Goal: Find contact information: Find contact information

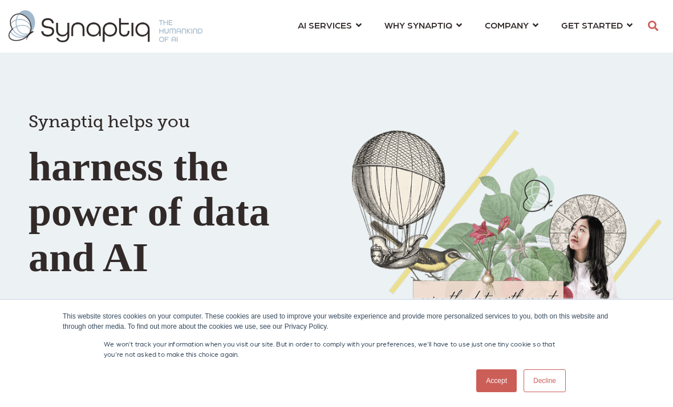
scroll to position [0, 6]
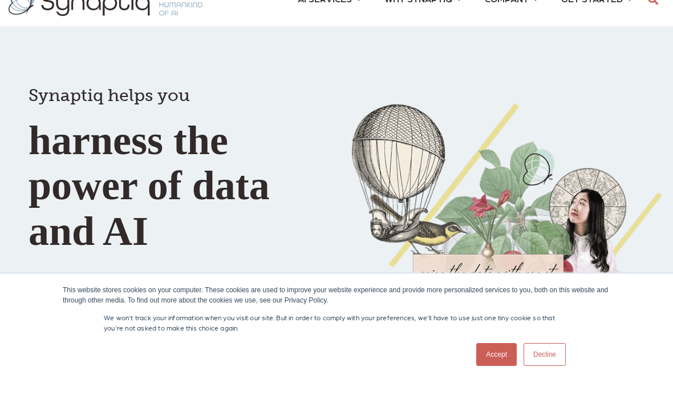
click at [545, 388] on link "Decline" at bounding box center [544, 380] width 42 height 23
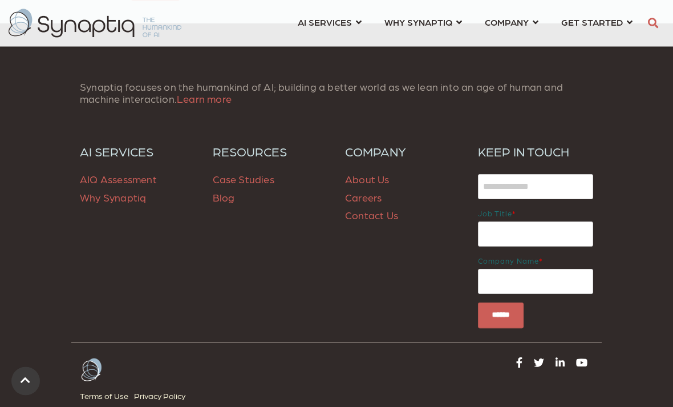
scroll to position [1669, 0]
click at [375, 173] on link "About Us" at bounding box center [367, 179] width 44 height 12
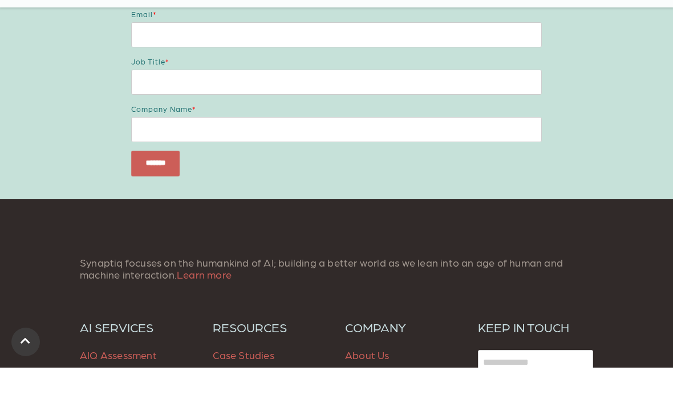
scroll to position [810, 0]
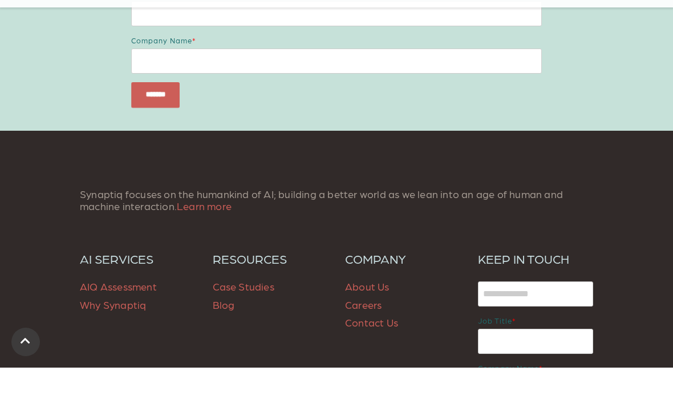
click at [372, 355] on link "Contact Us" at bounding box center [371, 361] width 53 height 12
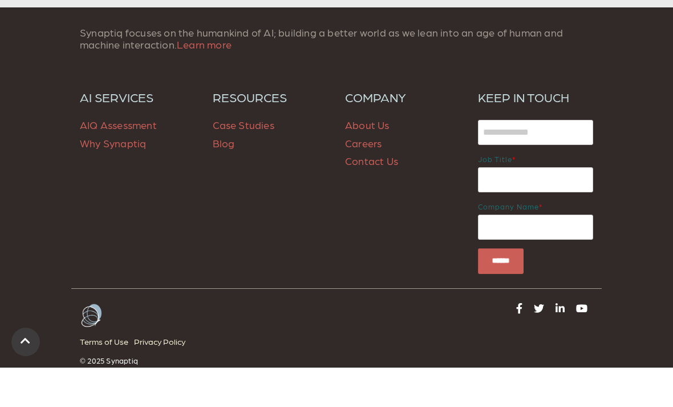
scroll to position [1058, 0]
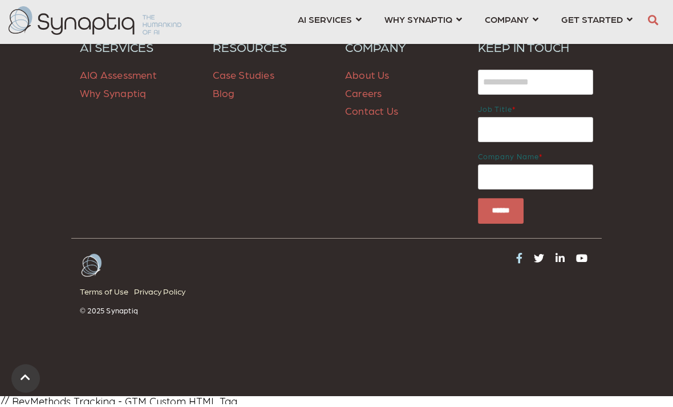
click at [517, 259] on icon at bounding box center [519, 260] width 6 height 10
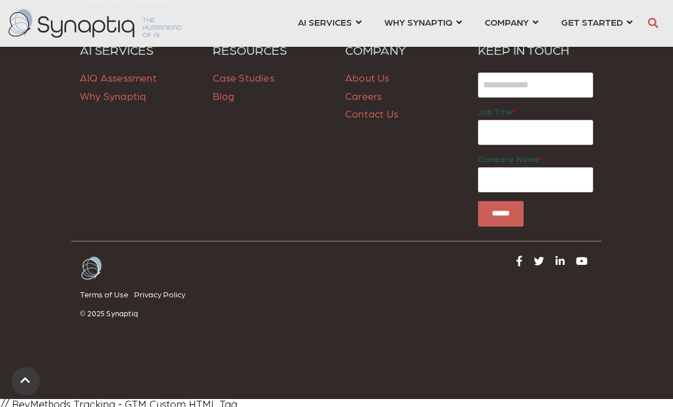
click at [566, 257] on link at bounding box center [559, 259] width 15 height 16
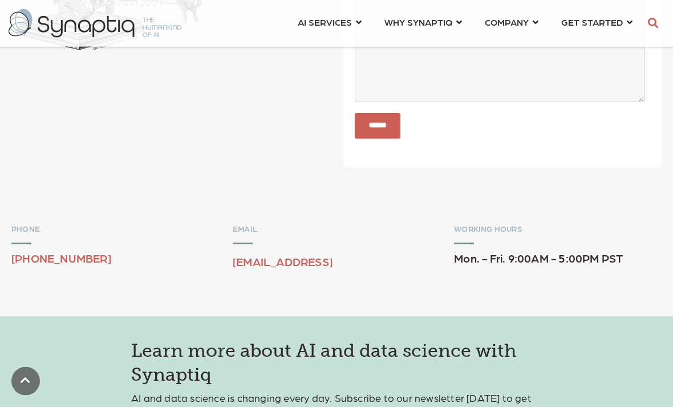
scroll to position [357, 0]
drag, startPoint x: 331, startPoint y: 262, endPoint x: 296, endPoint y: 273, distance: 37.0
click at [296, 273] on div "EMAIL sales@synaptiq.ai" at bounding box center [337, 250] width 208 height 53
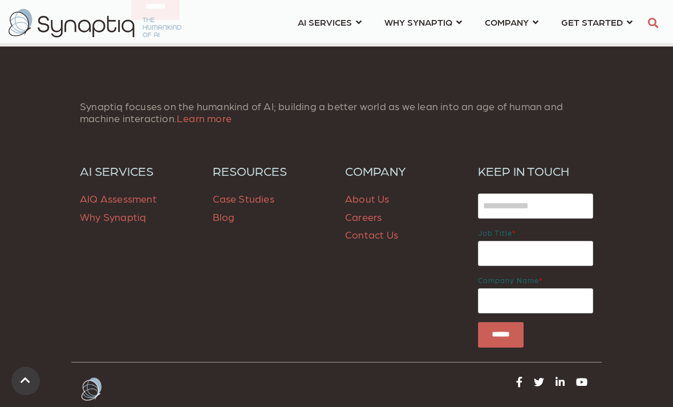
scroll to position [1021, 0]
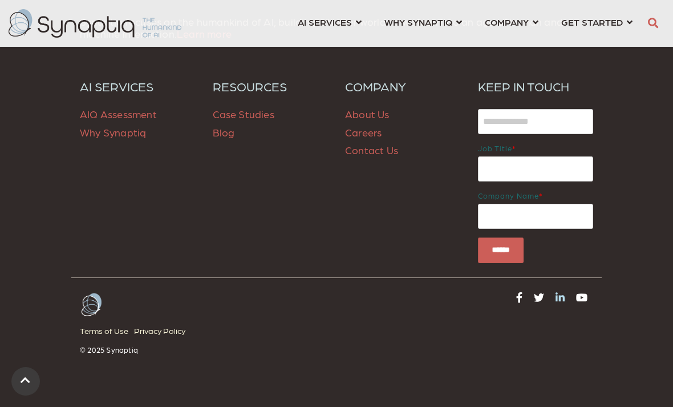
click at [561, 296] on icon at bounding box center [559, 297] width 9 height 10
